Goal: Transaction & Acquisition: Purchase product/service

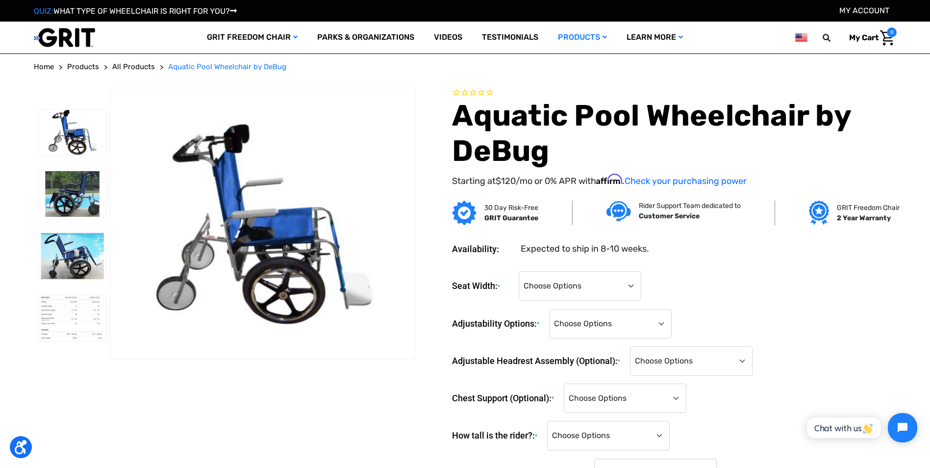
click at [856, 440] on html "Chat with us" at bounding box center [860, 428] width 129 height 46
click at [859, 431] on span "Chat with us" at bounding box center [844, 428] width 59 height 10
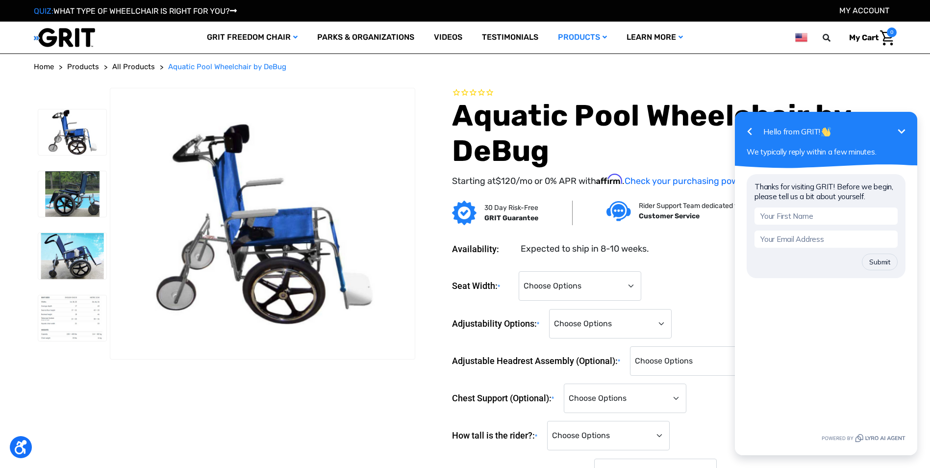
click at [803, 219] on input "text" at bounding box center [826, 215] width 143 height 17
type input "Josh"
type input "jcone@foxdalevillage.org"
click at [871, 263] on button "Submit" at bounding box center [880, 262] width 36 height 17
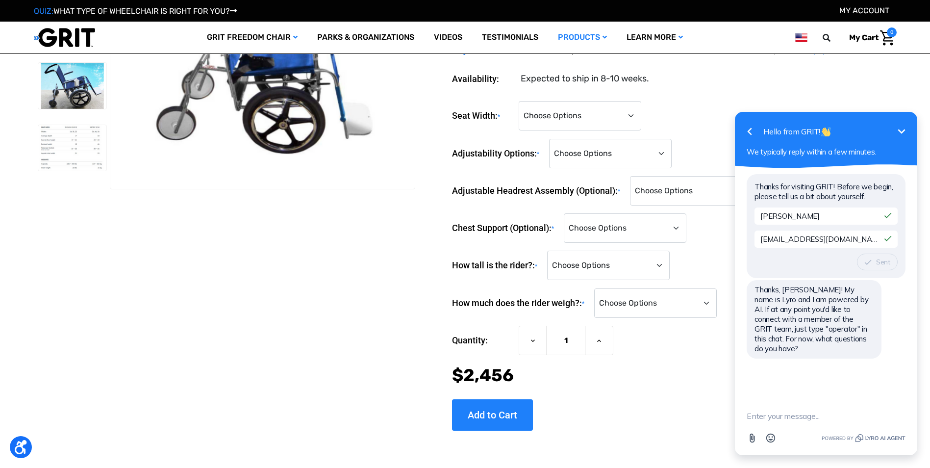
scroll to position [147, 0]
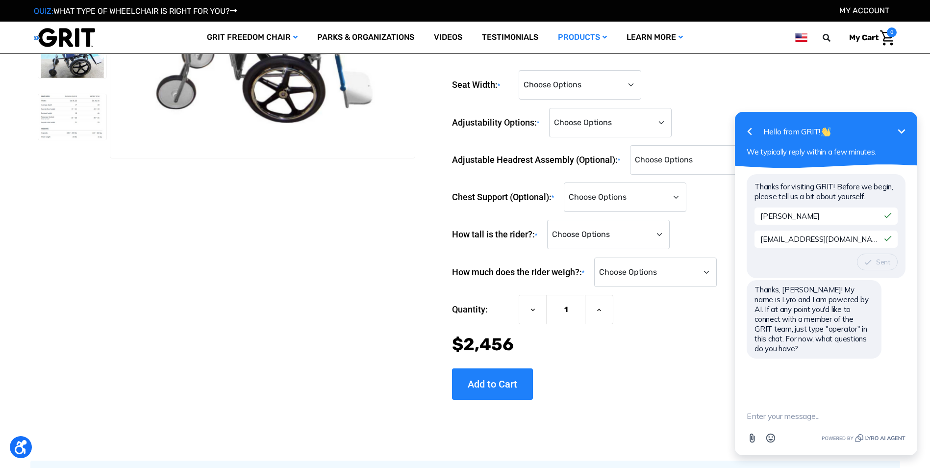
click at [782, 421] on textarea "New message" at bounding box center [826, 416] width 159 height 26
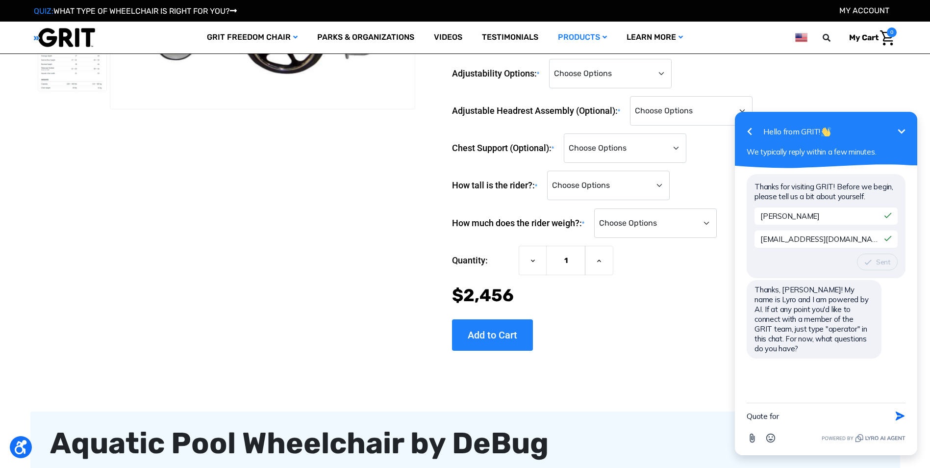
scroll to position [0, 0]
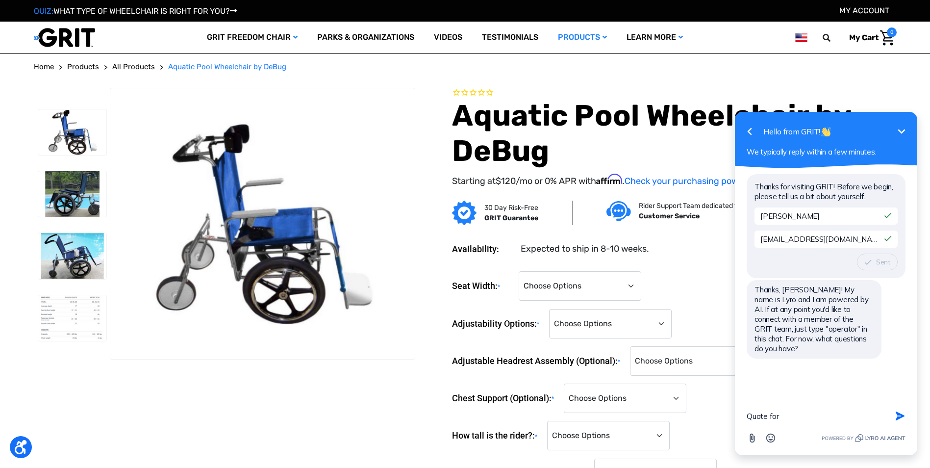
click at [544, 152] on h1 "Aquatic Pool Wheelchair by DeBug" at bounding box center [674, 133] width 444 height 71
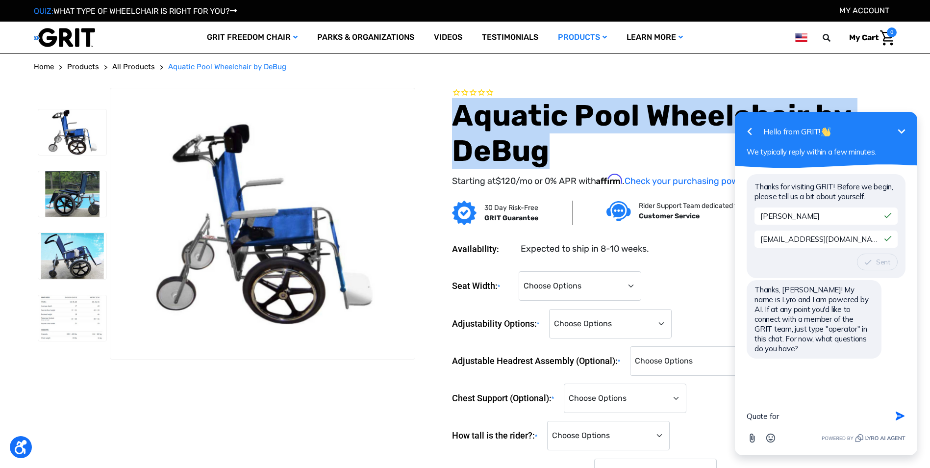
drag, startPoint x: 551, startPoint y: 150, endPoint x: 442, endPoint y: 115, distance: 114.5
click at [442, 115] on section "Aquatic Pool Wheelchair by DeBug Starting at $120 /mo or 0% APR with Affirm . C…" at bounding box center [659, 143] width 481 height 111
copy h1 "Aquatic Pool Wheelchair by DeBug"
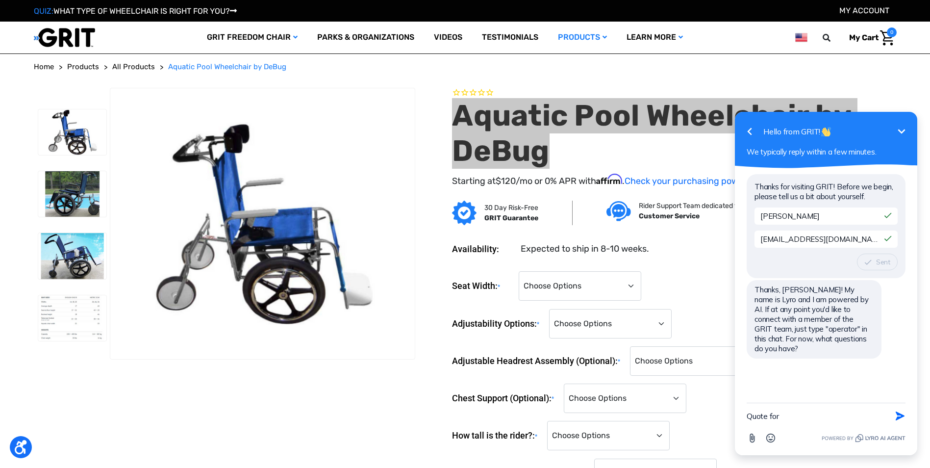
click at [772, 416] on textarea "Quote for" at bounding box center [814, 416] width 134 height 26
paste textarea "Aquatic Pool Wheelchair by DeBug"
type textarea "Quote fAquatic Pool Wheelchair by DeBugor"
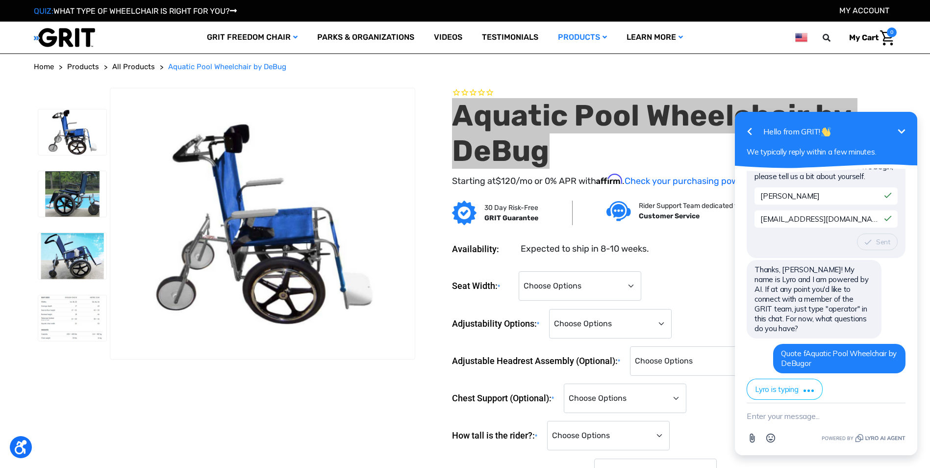
scroll to position [101, 0]
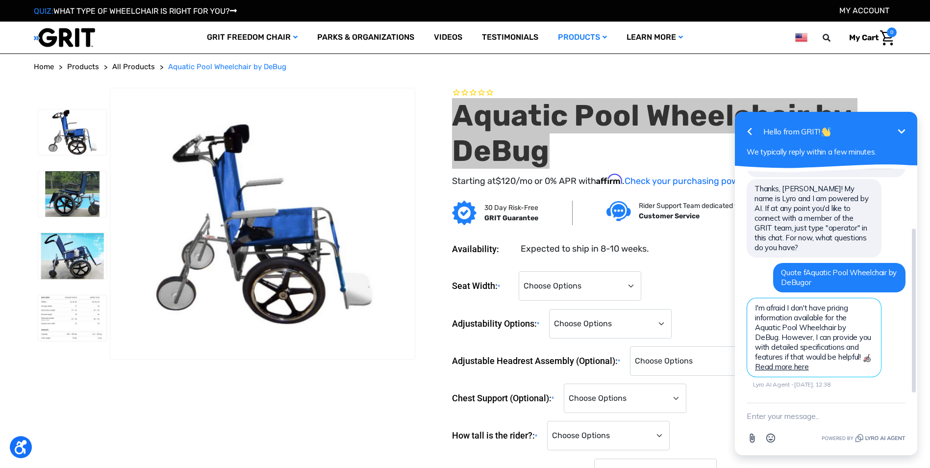
click at [788, 396] on div "Thanks for visiting GRIT! Before we begin, please tell us a bit about yourself.…" at bounding box center [826, 237] width 159 height 331
click at [806, 406] on textarea "New message" at bounding box center [826, 416] width 159 height 26
type textarea "Operator"
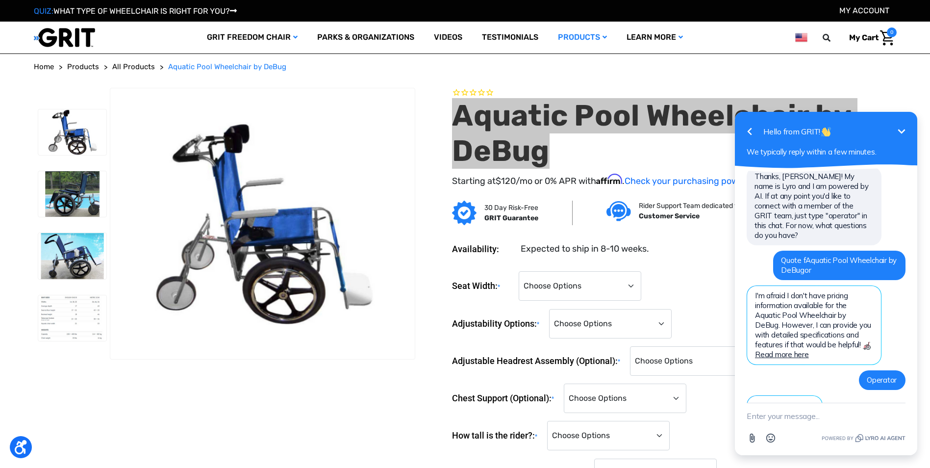
scroll to position [140, 0]
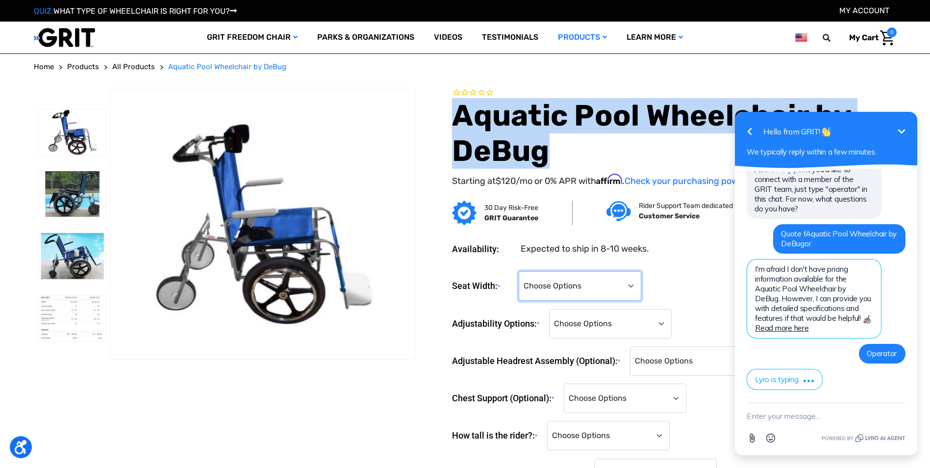
click at [536, 282] on select "Choose Options 14" 16" 18" 22"" at bounding box center [580, 285] width 123 height 29
select select "682"
click at [519, 271] on select "Choose Options 14" 16" 18" 22"" at bounding box center [580, 285] width 123 height 29
click at [564, 328] on div "Seat Width: * Choose Options 14" 16" 18" 22" Adjustability Options: * Choose Op…" at bounding box center [674, 379] width 444 height 217
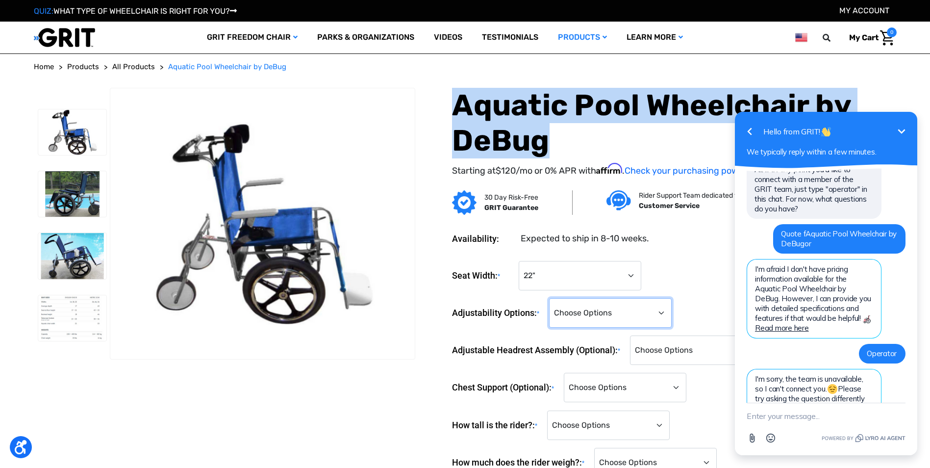
scroll to position [181, 0]
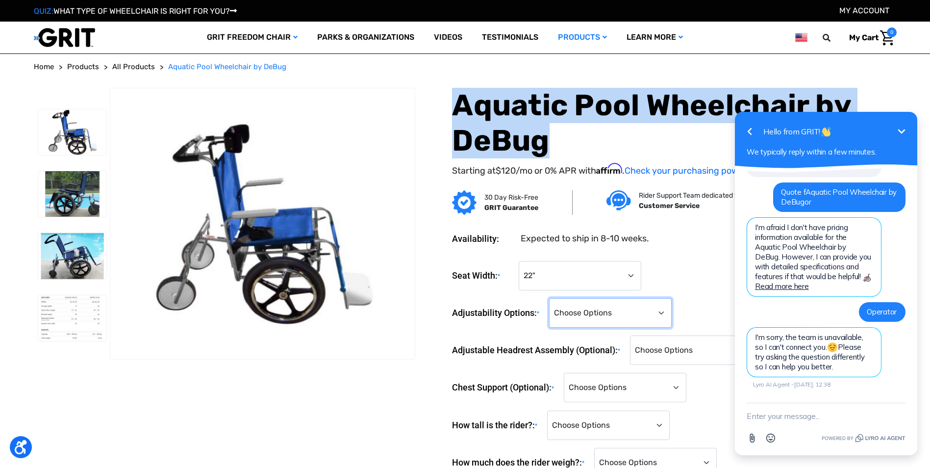
select select "683"
click at [552, 298] on select "Choose Options Standard Adjustability (+$0) Fully Reclining Seatback (+$789) Ti…" at bounding box center [610, 312] width 123 height 29
click at [670, 349] on select "Choose Options Standard - No Headrest (+$0) Yes, please include the headrest (+…" at bounding box center [691, 349] width 123 height 29
select select "1424"
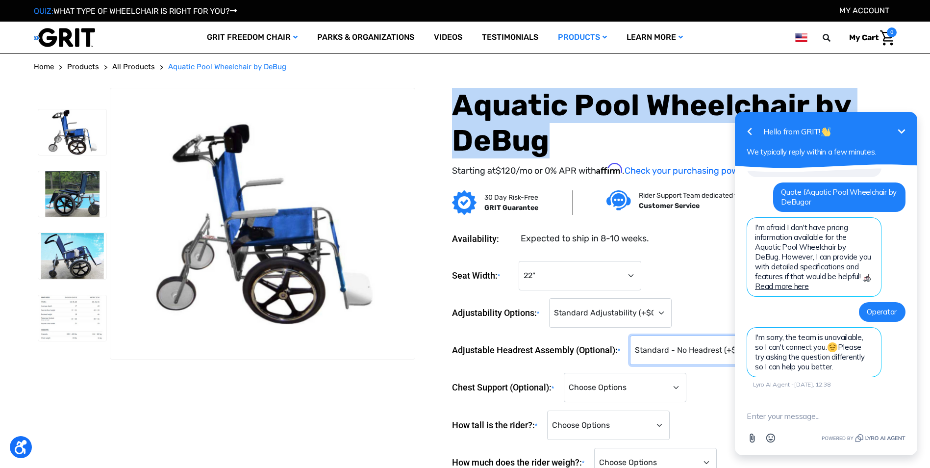
click at [632, 335] on select "Choose Options Standard - No Headrest (+$0) Yes, please include the headrest (+…" at bounding box center [691, 349] width 123 height 29
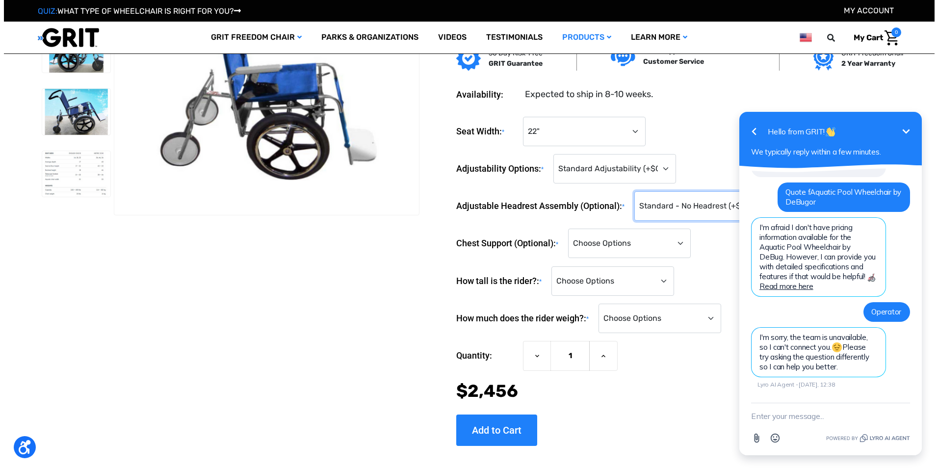
scroll to position [98, 0]
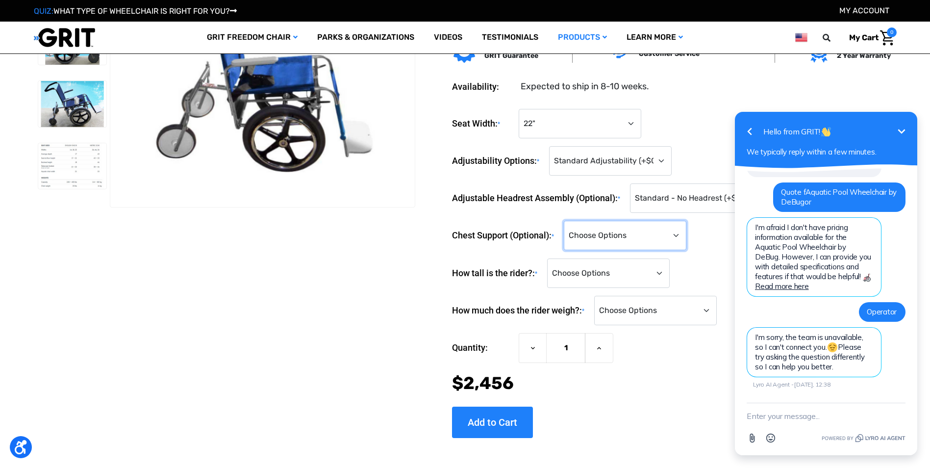
click at [610, 242] on select "Choose Options Standard - No Chest Support (+$0) Over-the-Shoulder Butterfly Ch…" at bounding box center [625, 235] width 123 height 29
select select "1426"
click at [567, 221] on select "Choose Options Standard - No Chest Support (+$0) Over-the-Shoulder Butterfly Ch…" at bounding box center [625, 235] width 123 height 29
click at [606, 267] on select "Choose Options <4'0" 4'0" 4'1" 4'2" 4'3" 4'4" 4'5" 4'6" 4'7" 4'8" 4'9" 4'10" 4'…" at bounding box center [608, 272] width 123 height 29
select select "869"
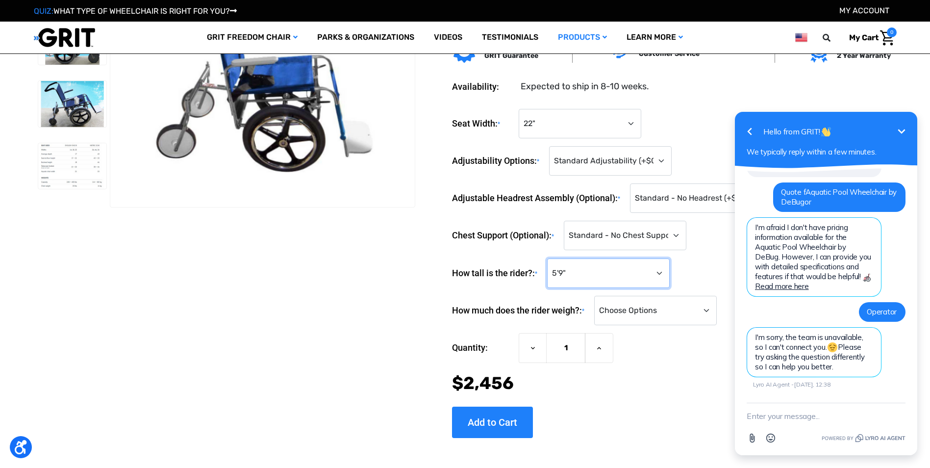
click at [550, 258] on select "Choose Options <4'0" 4'0" 4'1" 4'2" 4'3" 4'4" 4'5" 4'6" 4'7" 4'8" 4'9" 4'10" 4'…" at bounding box center [608, 272] width 123 height 29
click at [652, 317] on select "Choose Options <100 lbs. 100-149 lbs. 150-199 lbs. 200-249 lbs. 250-299 lbs. 30…" at bounding box center [655, 310] width 123 height 29
select select "883"
click at [598, 296] on select "Choose Options <100 lbs. 100-149 lbs. 150-199 lbs. 200-249 lbs. 250-299 lbs. 30…" at bounding box center [655, 310] width 123 height 29
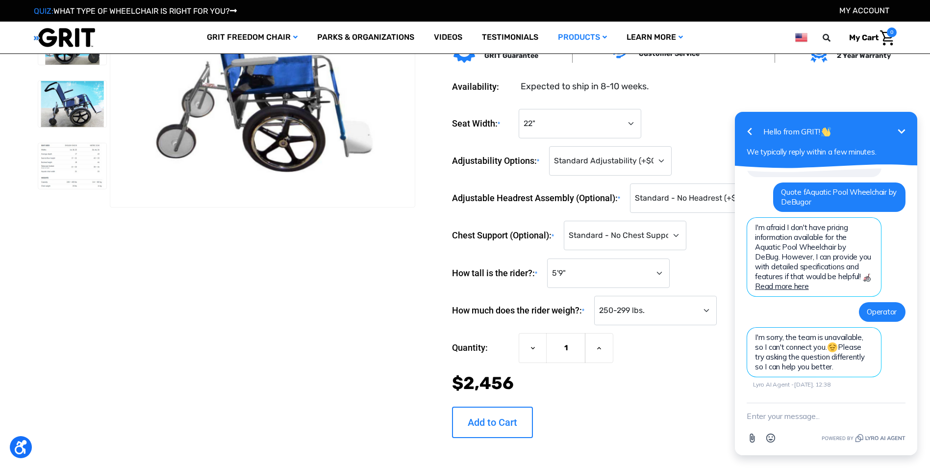
click at [489, 409] on input "Add to Cart" at bounding box center [492, 422] width 81 height 31
type input "Add to Cart"
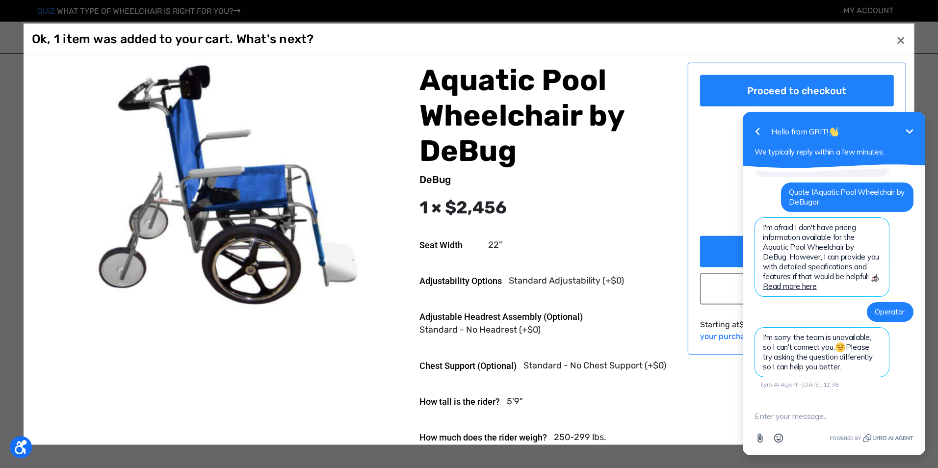
click at [912, 129] on icon "Minimize" at bounding box center [909, 132] width 12 height 12
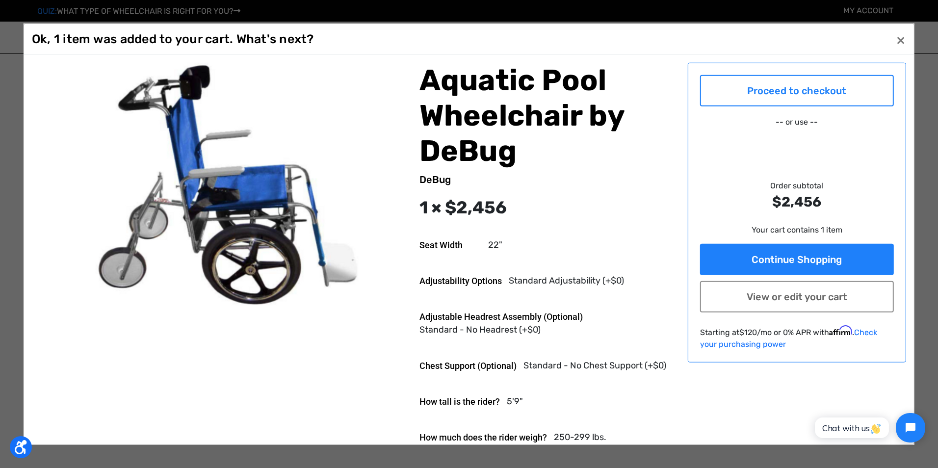
click at [759, 91] on link "Proceed to checkout" at bounding box center [797, 90] width 194 height 31
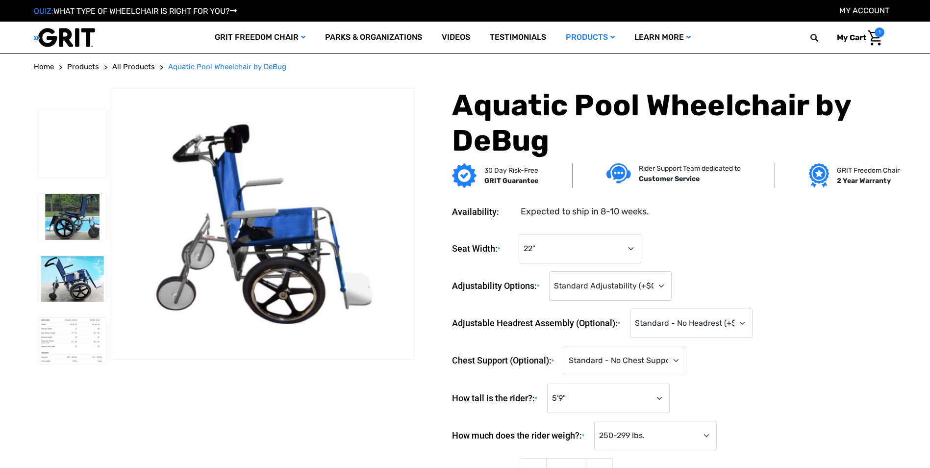
select select "682"
select select "683"
select select "1424"
select select "1426"
select select "869"
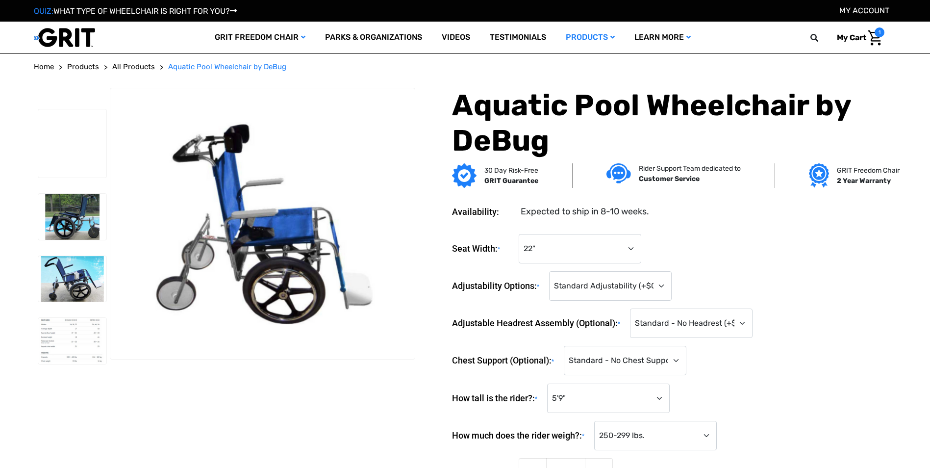
select select "883"
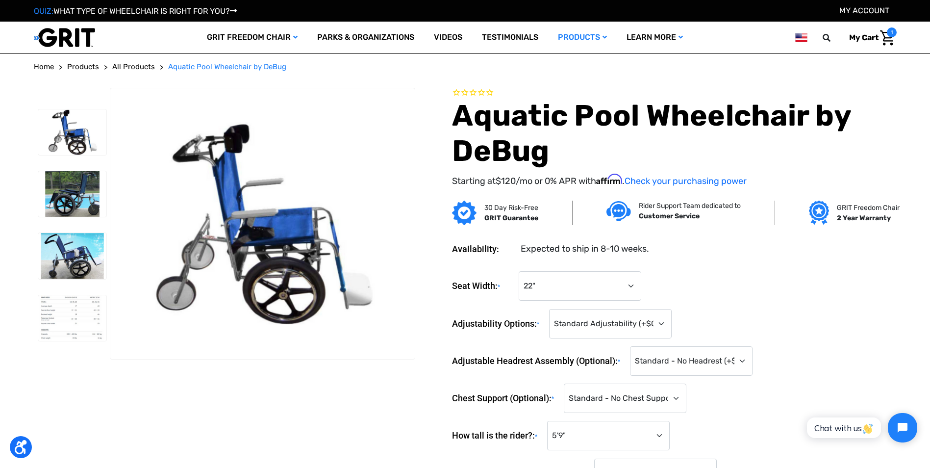
click at [567, 301] on div "Seat Width: * Choose Options 14" 16" 18" 22"" at bounding box center [674, 286] width 444 height 30
click at [565, 292] on select "Choose Options 14" 16" 18" 22"" at bounding box center [580, 285] width 123 height 29
